Goal: Task Accomplishment & Management: Manage account settings

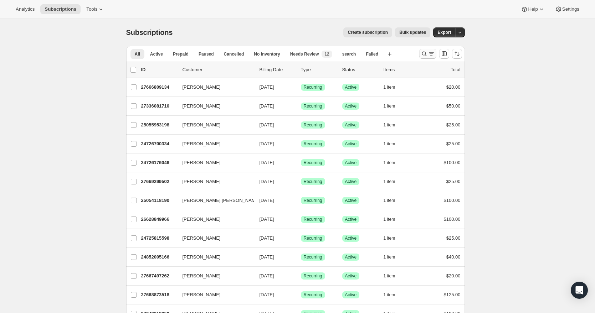
click at [425, 53] on icon "Search and filter results" at bounding box center [424, 53] width 7 height 7
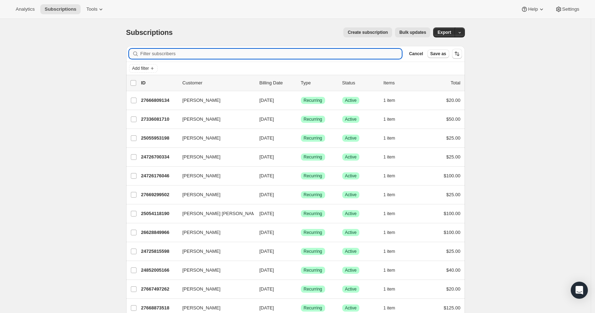
click at [244, 55] on input "Filter subscribers" at bounding box center [271, 54] width 262 height 10
paste input "[EMAIL_ADDRESS][DOMAIN_NAME]"
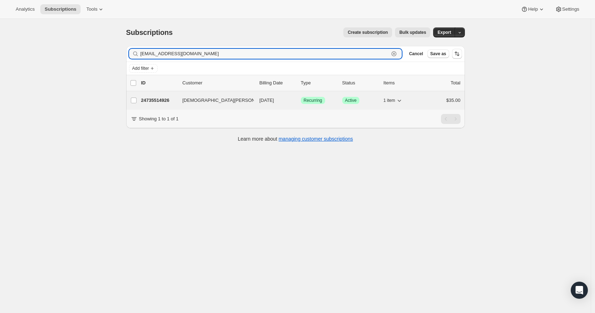
type input "[EMAIL_ADDRESS][DOMAIN_NAME]"
click at [170, 101] on p "24735514926" at bounding box center [159, 100] width 36 height 7
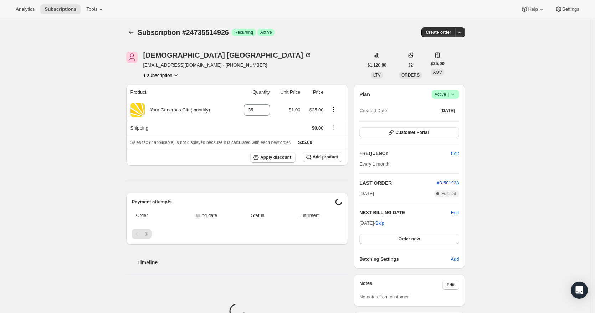
click at [454, 97] on icon at bounding box center [452, 94] width 7 height 7
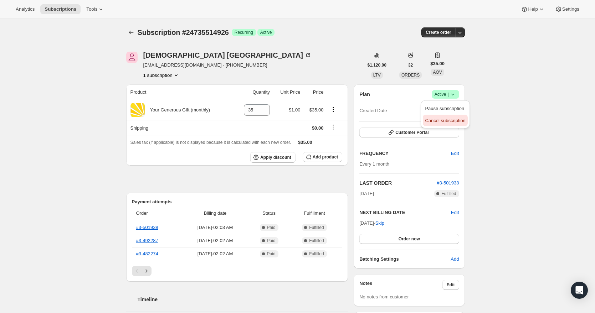
click at [456, 120] on span "Cancel subscription" at bounding box center [445, 120] width 40 height 5
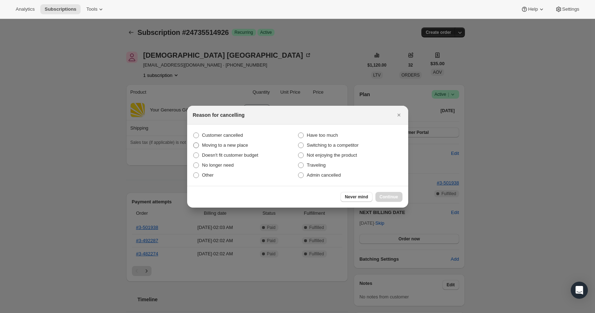
drag, startPoint x: 219, startPoint y: 136, endPoint x: 224, endPoint y: 141, distance: 6.8
click at [219, 136] on span "Customer cancelled" at bounding box center [222, 135] width 41 height 5
click at [194, 133] on input "Customer cancelled" at bounding box center [193, 133] width 0 height 0
radio input "true"
click at [393, 197] on span "Continue" at bounding box center [389, 197] width 19 height 6
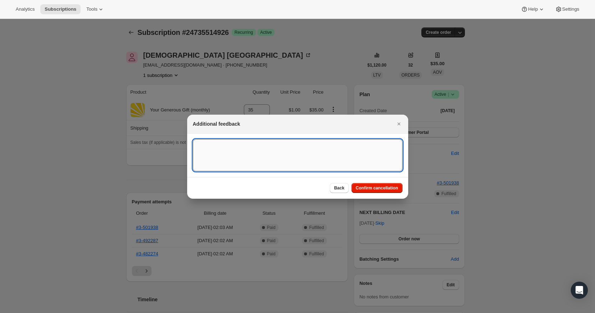
click at [222, 149] on textarea ":rbu:" at bounding box center [298, 155] width 210 height 32
drag, startPoint x: 359, startPoint y: 150, endPoint x: 153, endPoint y: 148, distance: 206.8
drag, startPoint x: 394, startPoint y: 145, endPoint x: 195, endPoint y: 146, distance: 199.7
click at [195, 146] on textarea "[DATE] RR - Canceled recurring donation per partners ph req. Updated Shopify & …" at bounding box center [298, 155] width 210 height 32
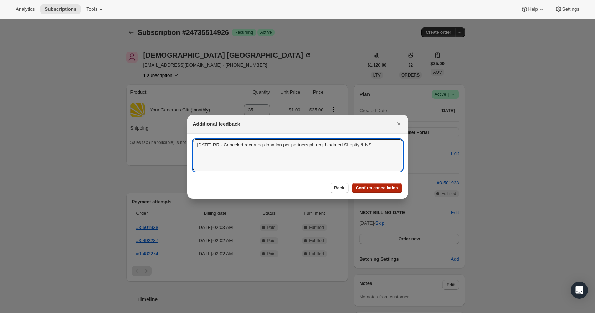
type textarea "[DATE] RR - Canceled recurring donation per partners ph req. Updated Shopify & …"
click at [370, 190] on span "Confirm cancellation" at bounding box center [377, 188] width 42 height 6
